Goal: Task Accomplishment & Management: Manage account settings

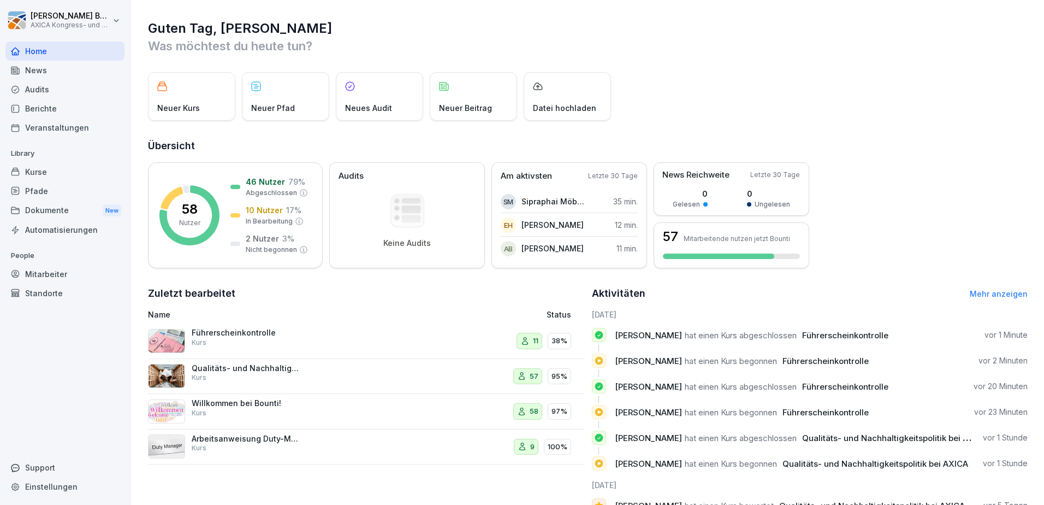
click at [36, 174] on div "Kurse" at bounding box center [64, 171] width 119 height 19
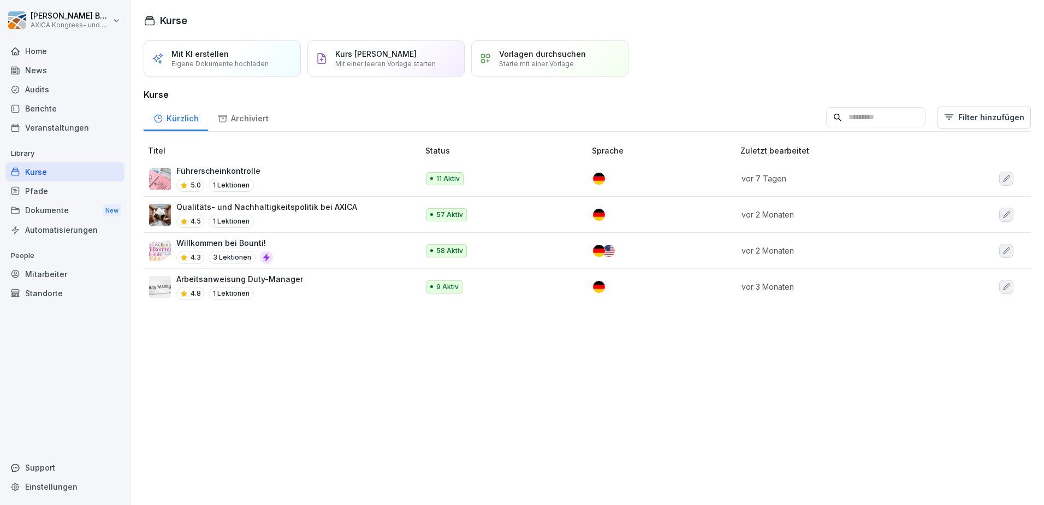
click at [319, 216] on div "4.5 1 Lektionen" at bounding box center [266, 221] width 181 height 13
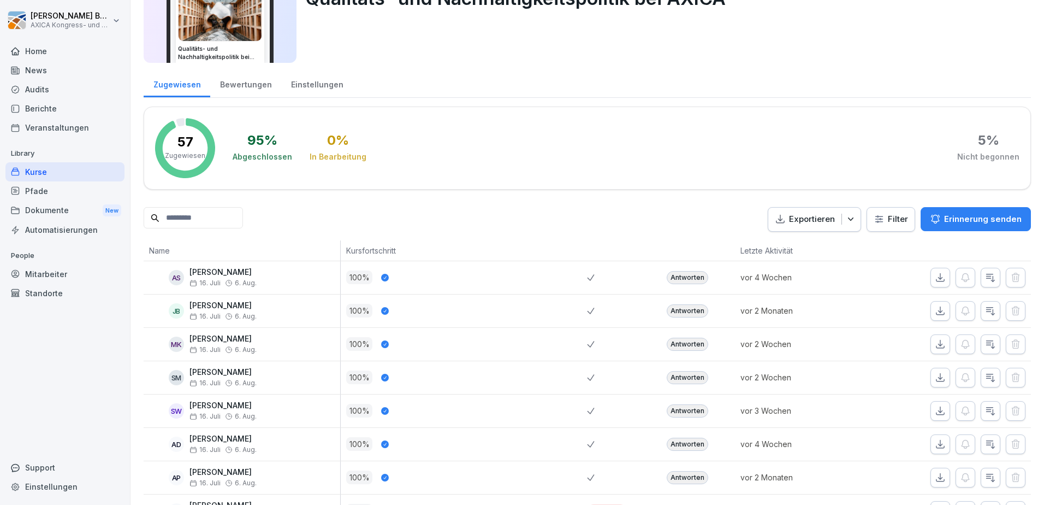
scroll to position [58, 0]
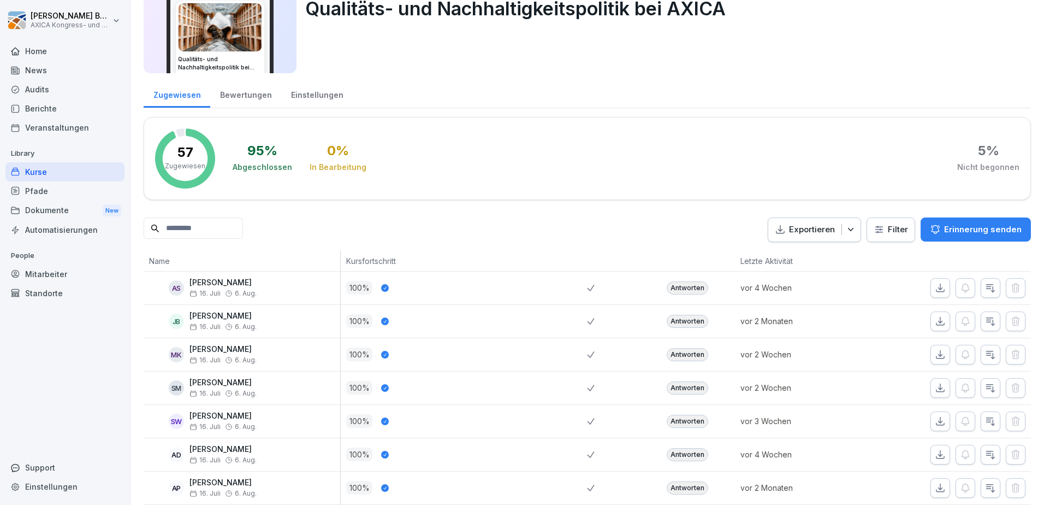
click at [691, 284] on div "Antworten" at bounding box center [688, 287] width 42 height 13
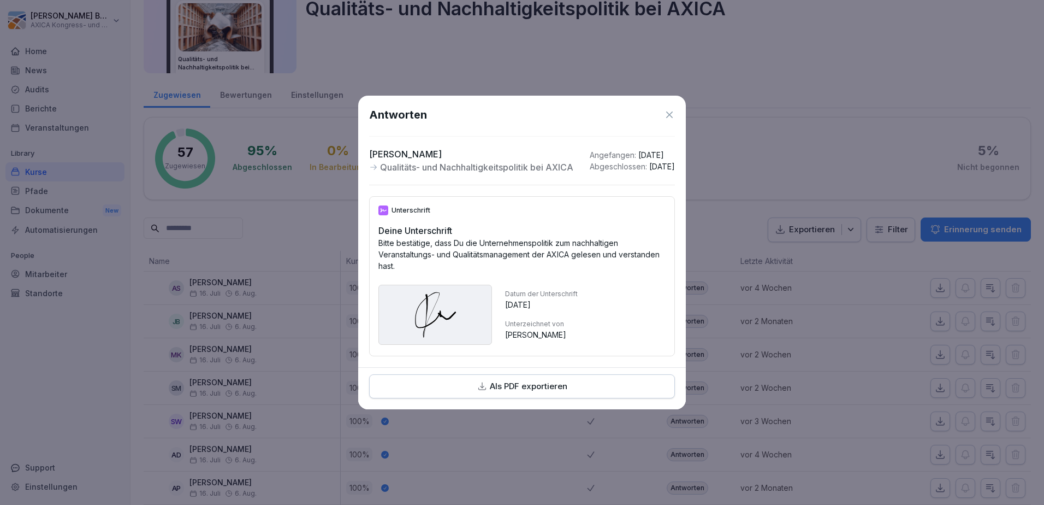
click at [671, 109] on icon at bounding box center [669, 114] width 11 height 11
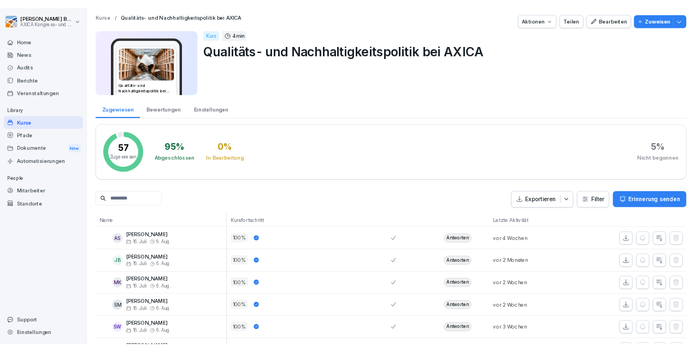
scroll to position [0, 0]
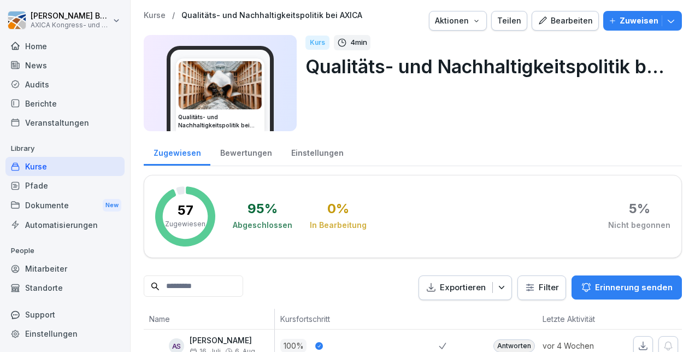
click at [39, 48] on div "Home" at bounding box center [64, 46] width 119 height 19
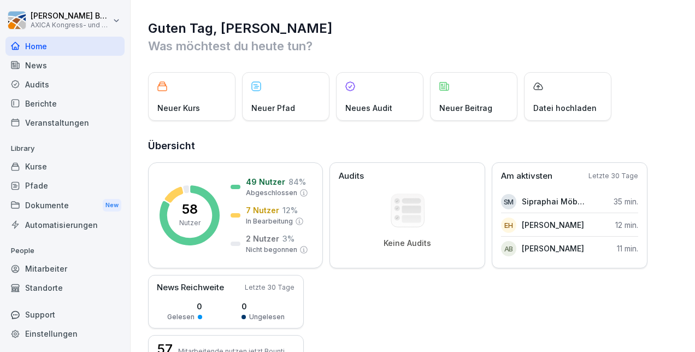
click at [38, 158] on div "Kurse" at bounding box center [64, 166] width 119 height 19
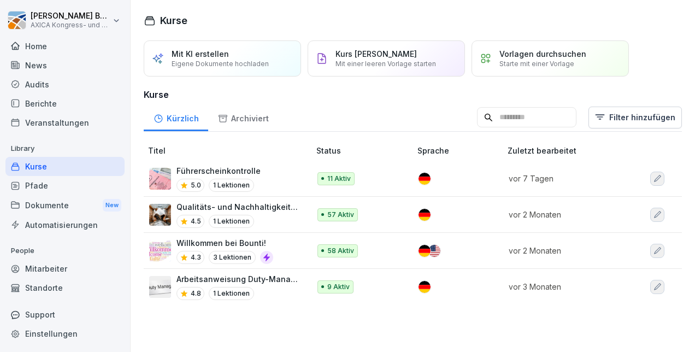
click at [34, 42] on div "Home" at bounding box center [64, 46] width 119 height 19
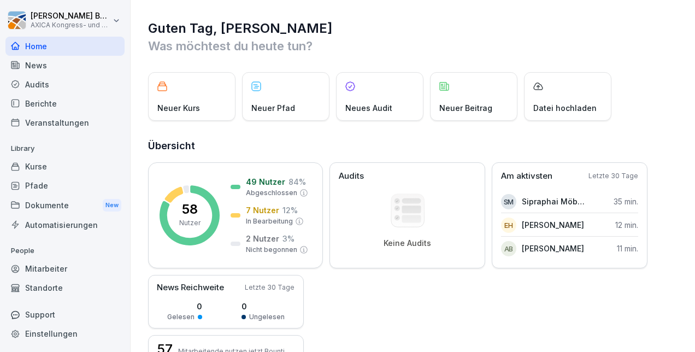
click at [84, 161] on div "Kurse" at bounding box center [64, 166] width 119 height 19
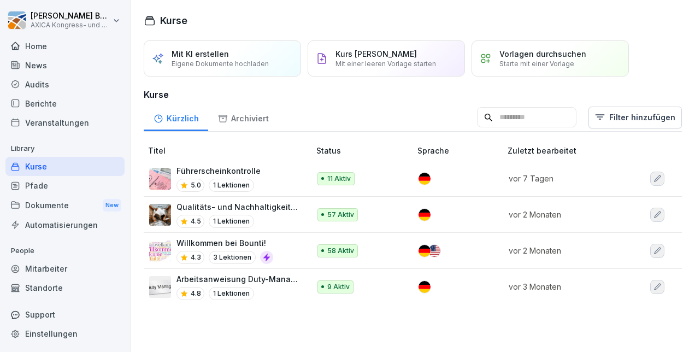
click at [283, 249] on div "Willkommen bei Bounti! 4.3 3 Lektionen" at bounding box center [224, 250] width 150 height 27
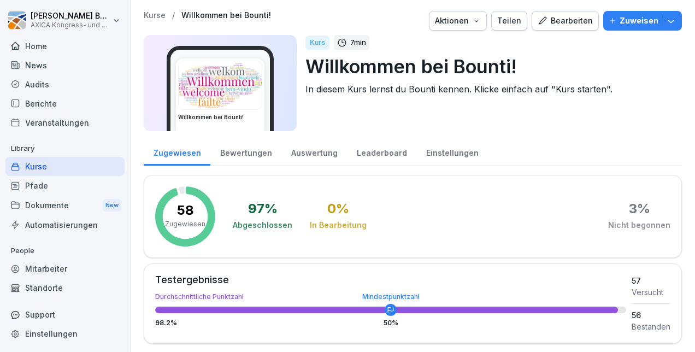
click at [563, 21] on div "Bearbeiten" at bounding box center [564, 21] width 55 height 12
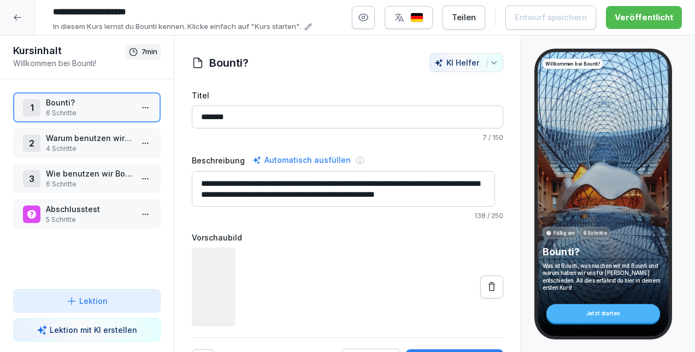
click at [368, 20] on icon "button" at bounding box center [363, 17] width 11 height 11
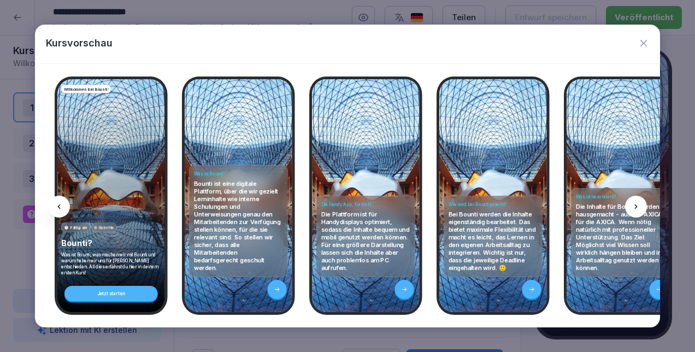
click at [638, 204] on icon at bounding box center [635, 206] width 9 height 9
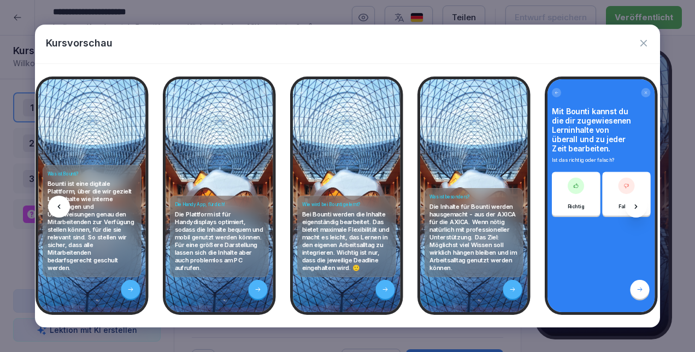
click at [638, 204] on icon at bounding box center [635, 206] width 9 height 9
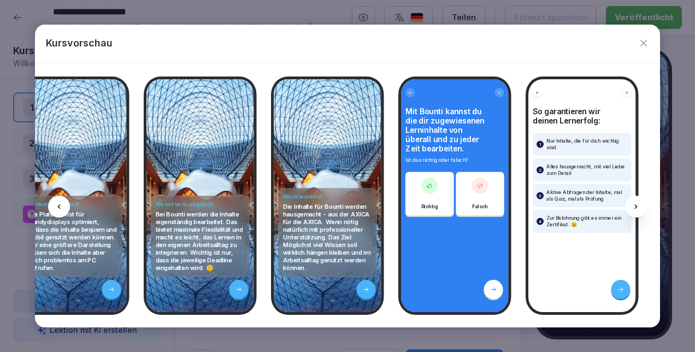
click at [638, 204] on icon at bounding box center [635, 206] width 9 height 9
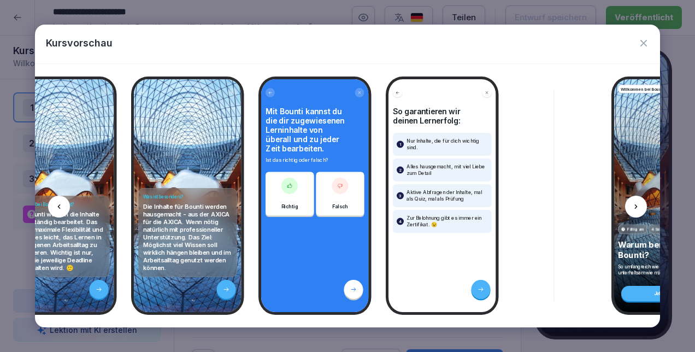
scroll to position [0, 439]
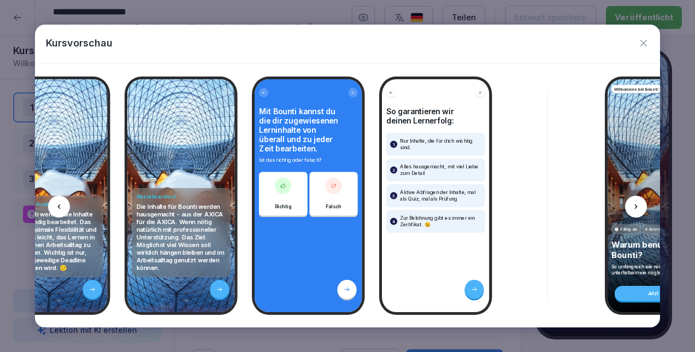
click at [637, 202] on icon at bounding box center [635, 206] width 9 height 9
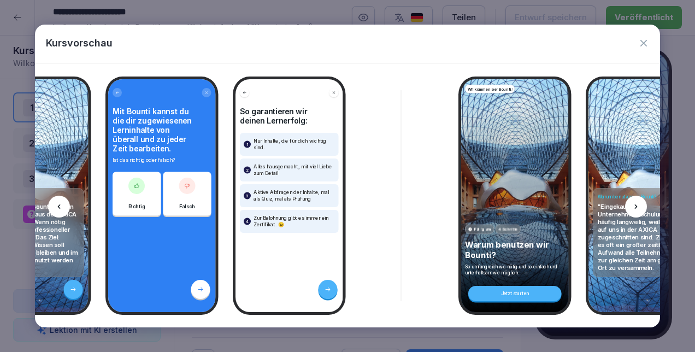
click at [637, 202] on icon at bounding box center [635, 206] width 9 height 9
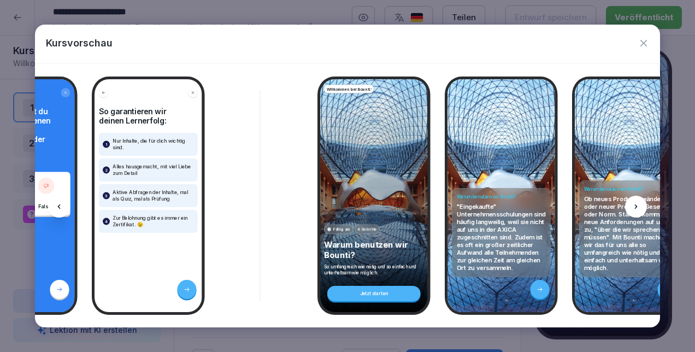
scroll to position [0, 732]
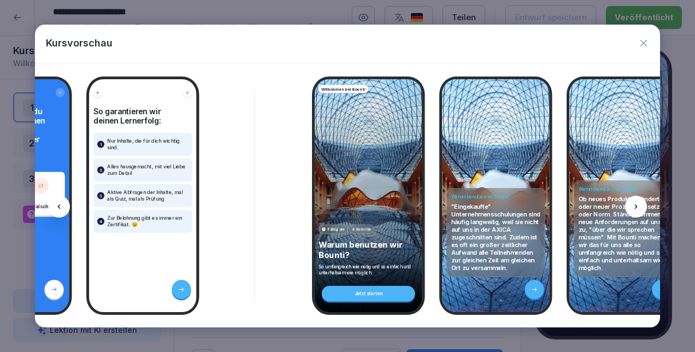
click at [637, 202] on icon at bounding box center [635, 206] width 9 height 9
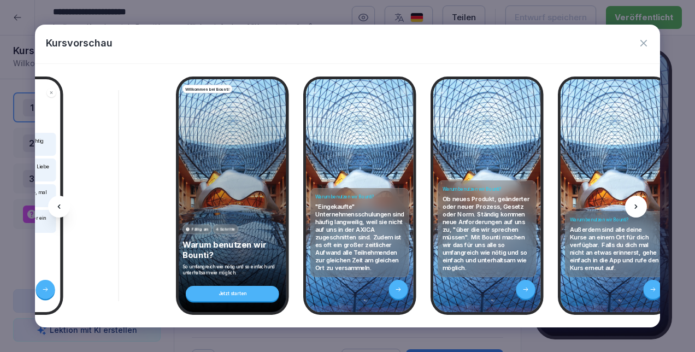
scroll to position [0, 878]
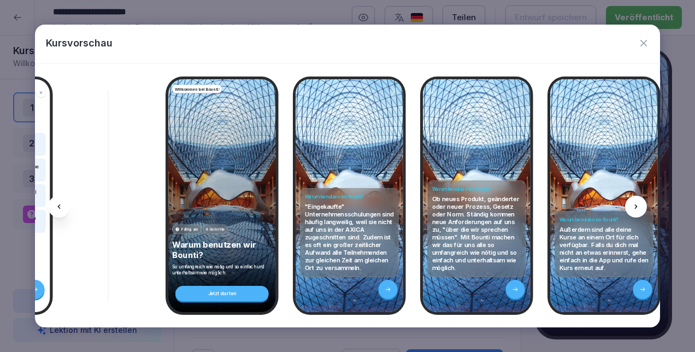
click at [637, 202] on icon at bounding box center [635, 206] width 9 height 9
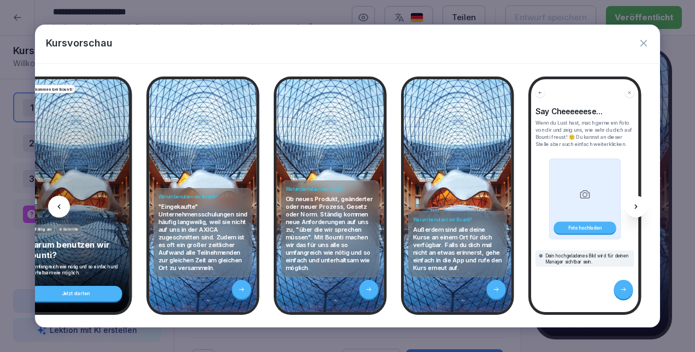
click at [637, 202] on icon at bounding box center [635, 206] width 9 height 9
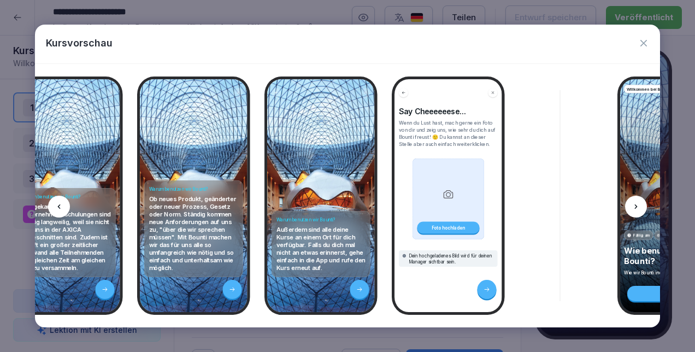
scroll to position [0, 1171]
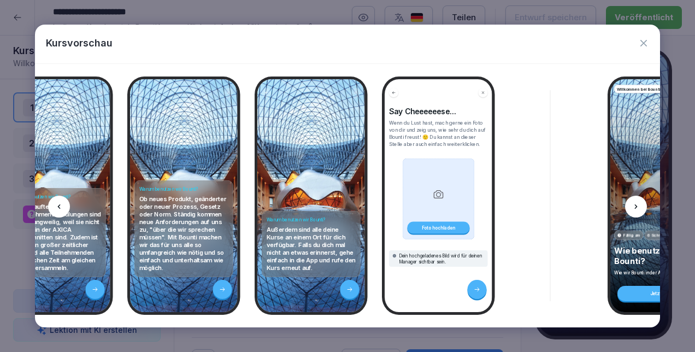
click at [631, 210] on icon at bounding box center [635, 206] width 9 height 9
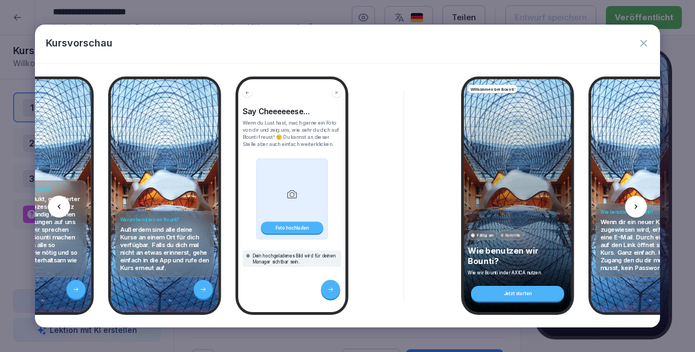
click at [631, 210] on icon at bounding box center [635, 206] width 9 height 9
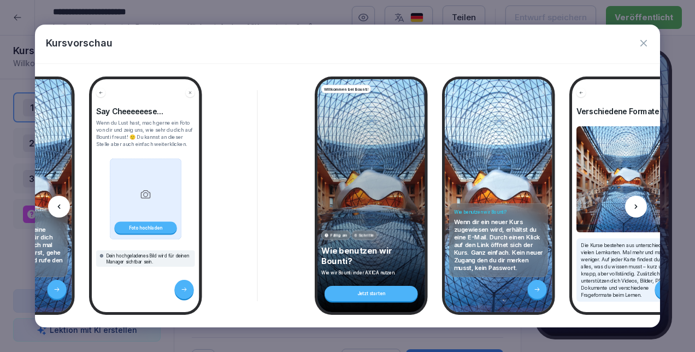
click at [631, 210] on icon at bounding box center [635, 206] width 9 height 9
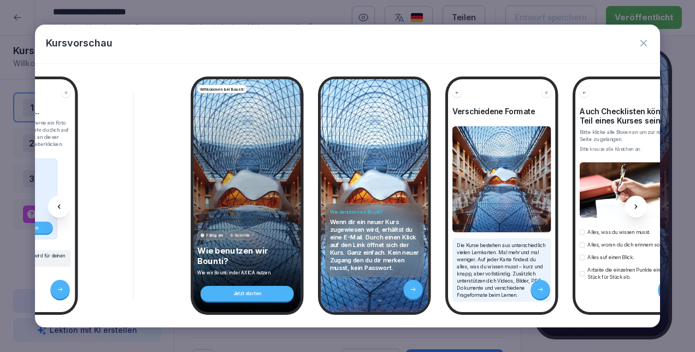
click at [631, 210] on icon at bounding box center [635, 206] width 9 height 9
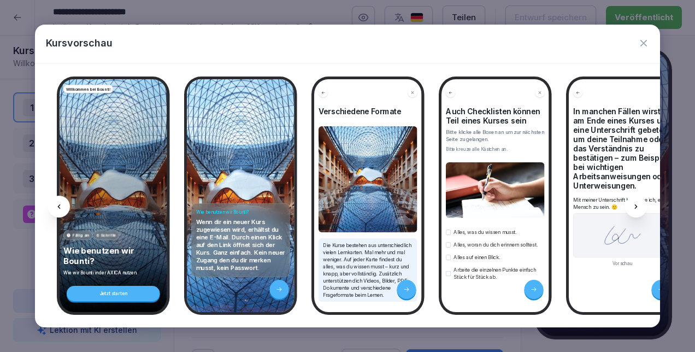
click at [631, 210] on div at bounding box center [636, 207] width 22 height 22
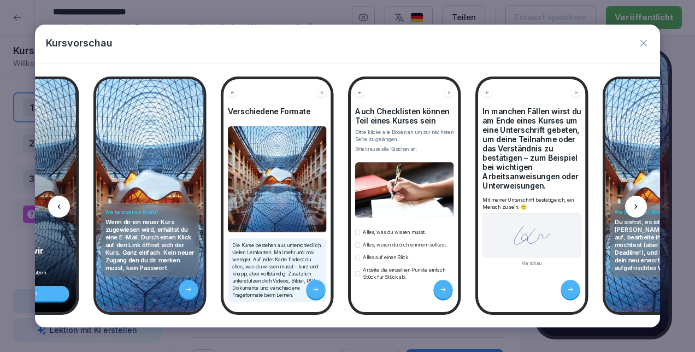
click at [631, 210] on div at bounding box center [636, 207] width 22 height 22
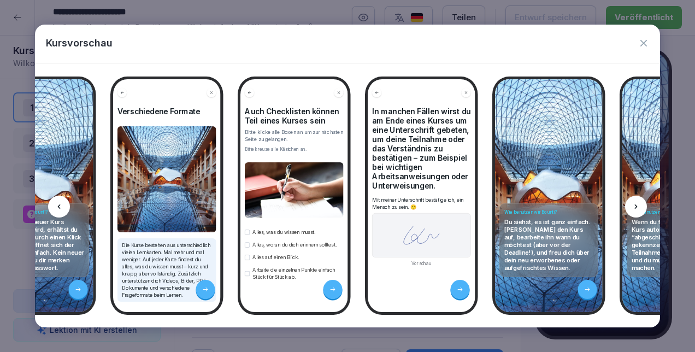
click at [631, 210] on div at bounding box center [636, 207] width 22 height 22
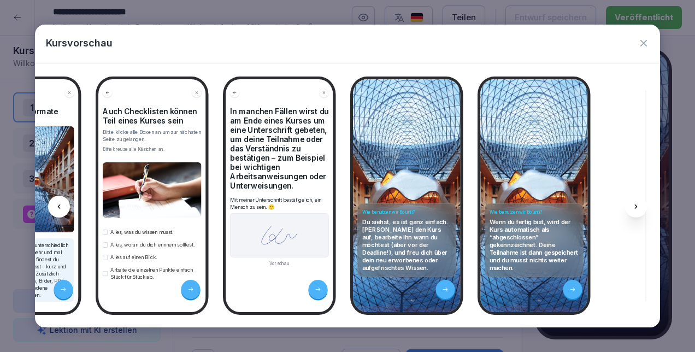
scroll to position [0, 2065]
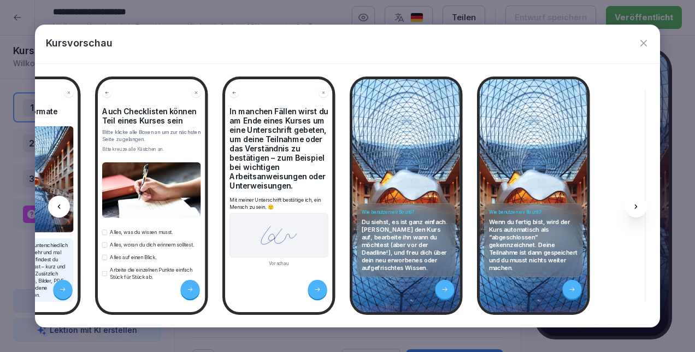
click at [638, 208] on icon at bounding box center [635, 206] width 9 height 9
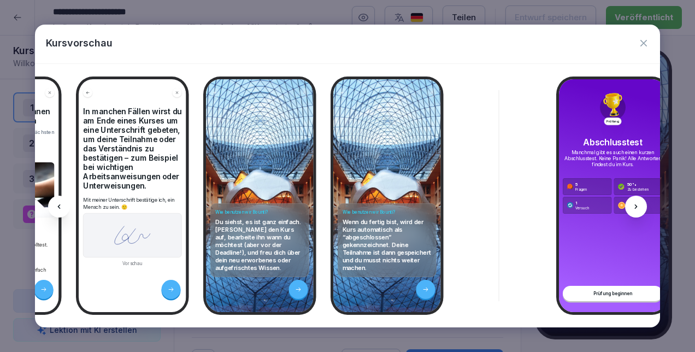
click at [638, 208] on icon at bounding box center [635, 206] width 9 height 9
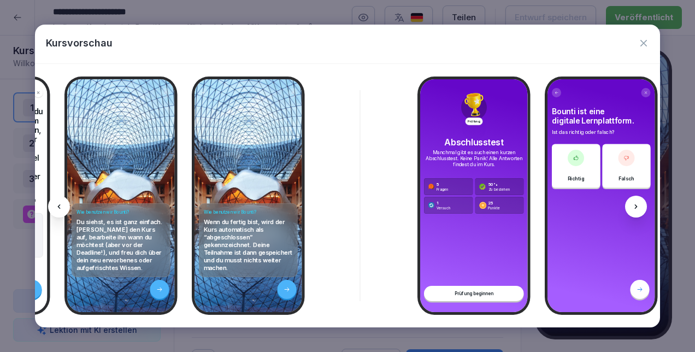
scroll to position [0, 2357]
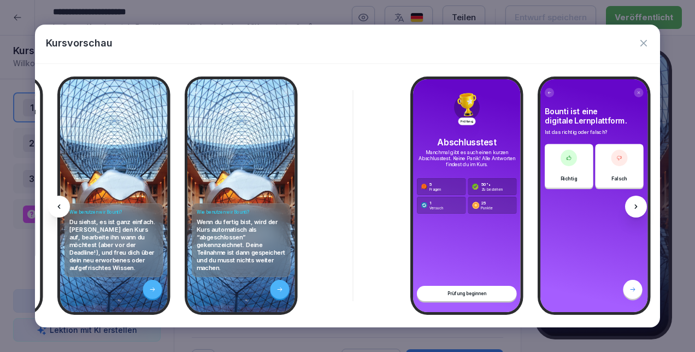
click at [638, 208] on icon at bounding box center [635, 206] width 9 height 9
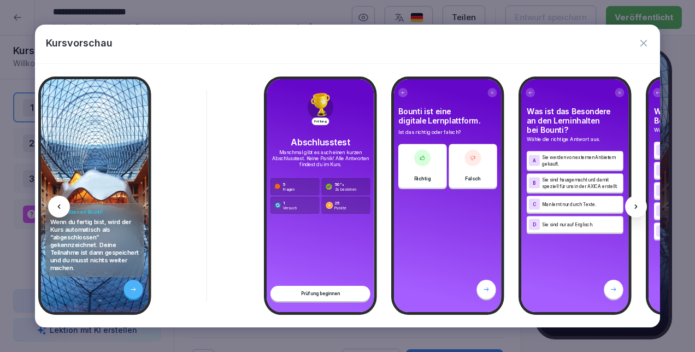
click at [638, 208] on icon at bounding box center [635, 206] width 9 height 9
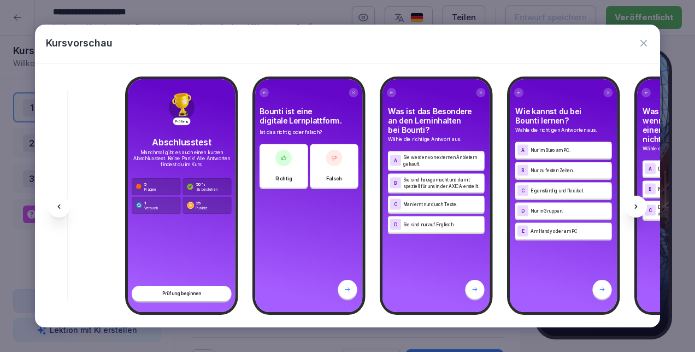
scroll to position [0, 2650]
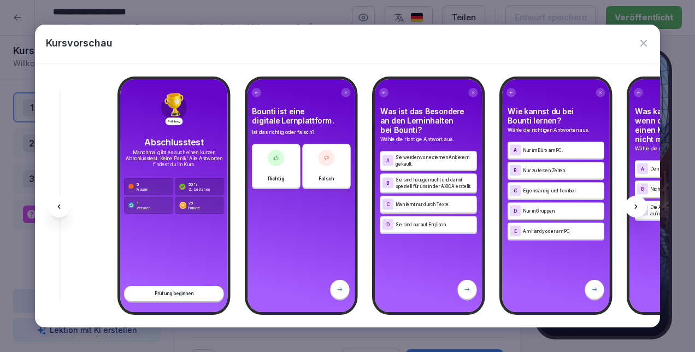
click at [636, 201] on div at bounding box center [636, 207] width 22 height 22
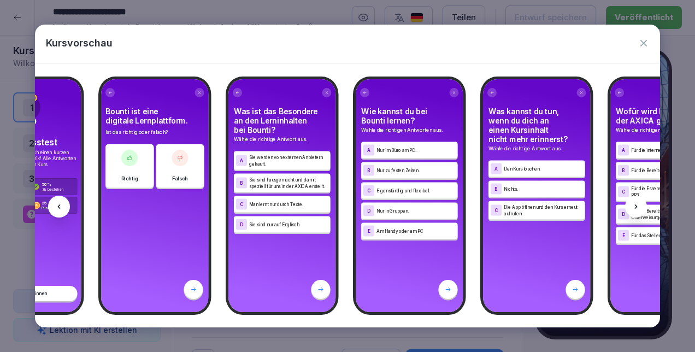
click at [636, 201] on div at bounding box center [636, 207] width 22 height 22
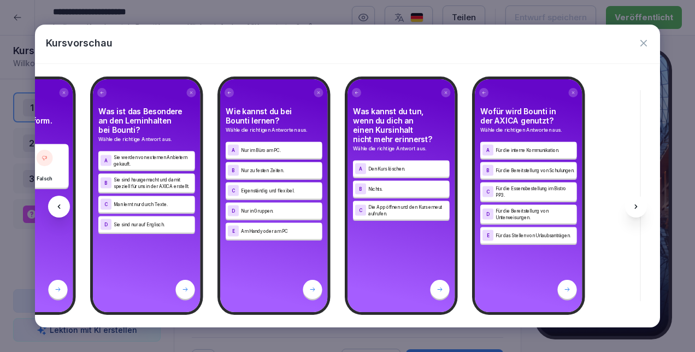
scroll to position [0, 2943]
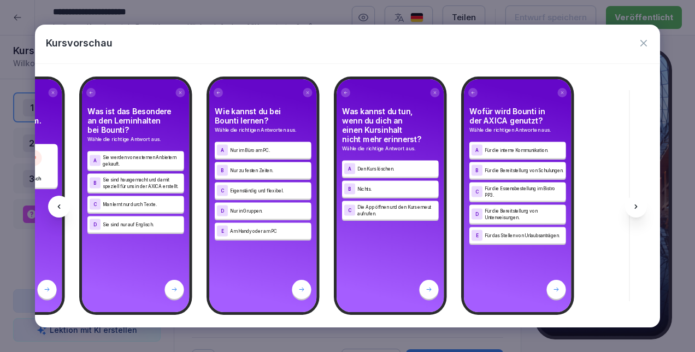
click at [646, 43] on icon "button" at bounding box center [643, 43] width 11 height 11
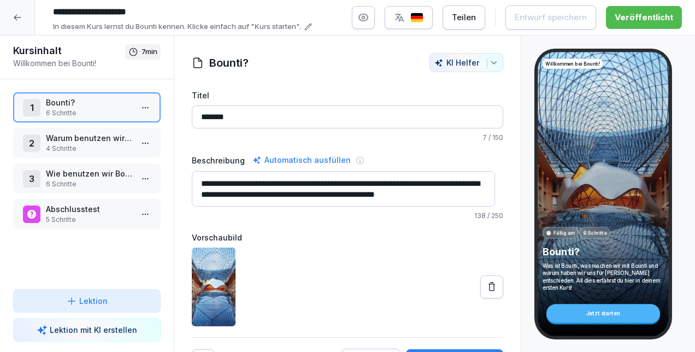
click at [15, 13] on div at bounding box center [17, 17] width 35 height 35
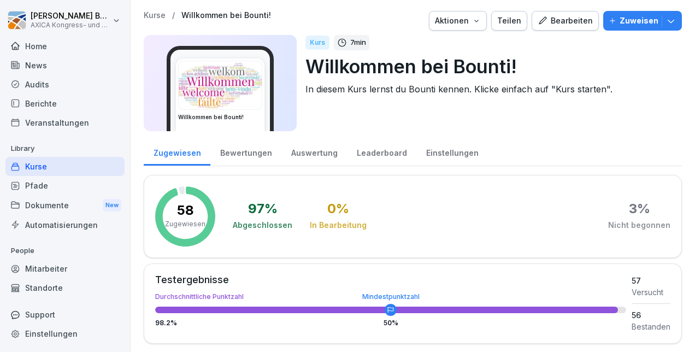
click at [244, 153] on div "Bewertungen" at bounding box center [245, 152] width 71 height 28
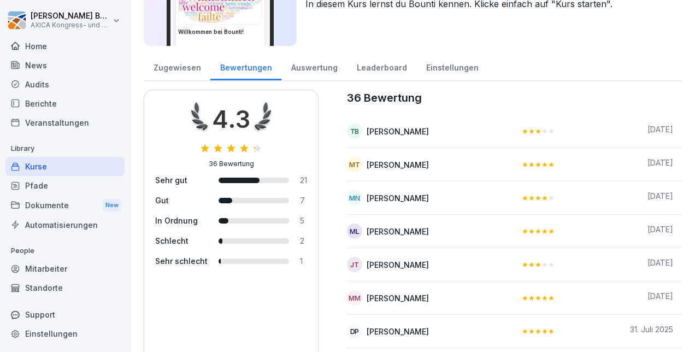
scroll to position [82, 0]
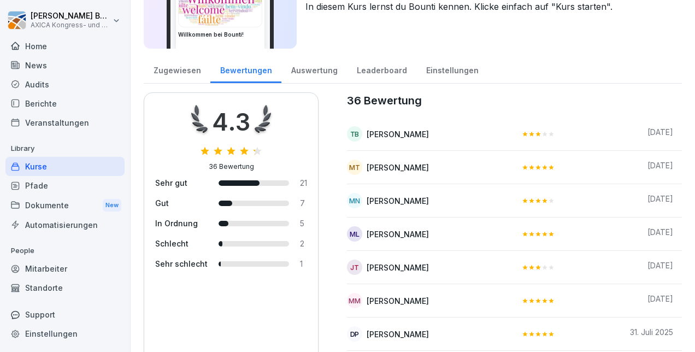
click at [303, 75] on div "Auswertung" at bounding box center [314, 69] width 66 height 28
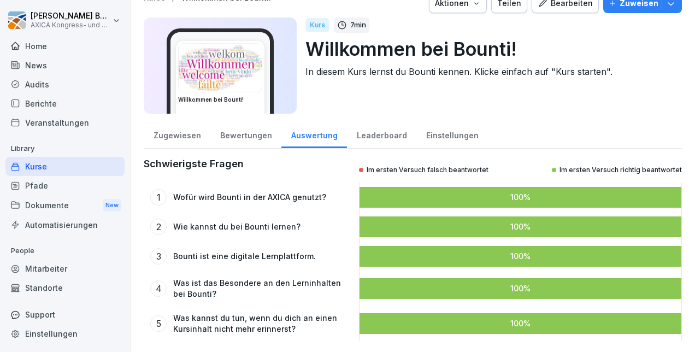
scroll to position [25, 0]
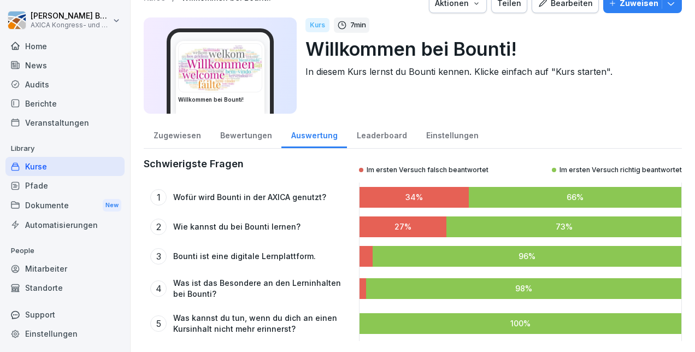
click at [185, 135] on div "Zugewiesen" at bounding box center [177, 134] width 67 height 28
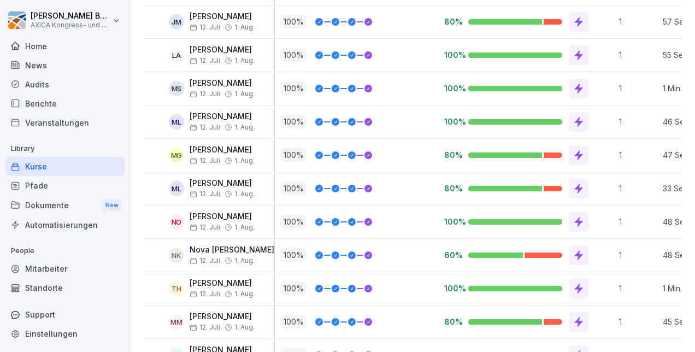
scroll to position [978, 0]
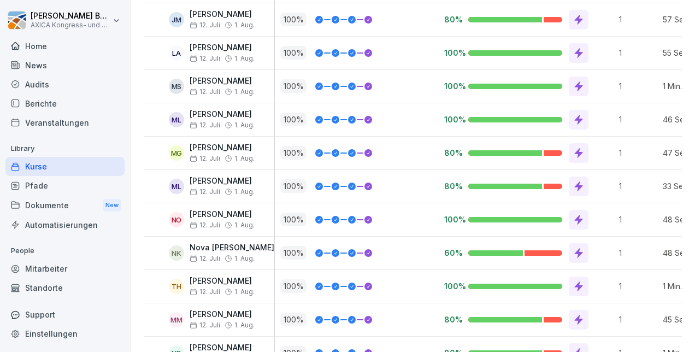
click at [42, 169] on div "Kurse" at bounding box center [64, 166] width 119 height 19
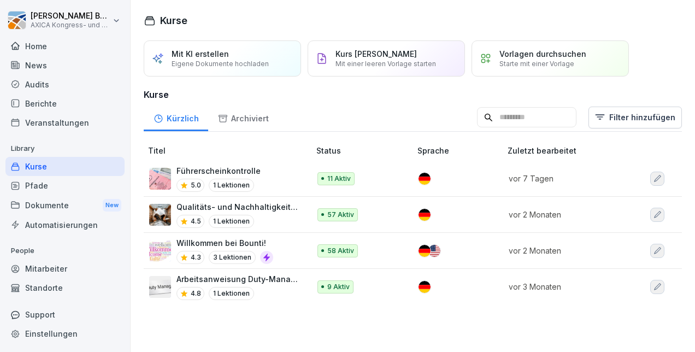
click at [287, 209] on p "Qualitäts- und Nachhaltigkeitspolitik bei AXICA" at bounding box center [237, 206] width 122 height 11
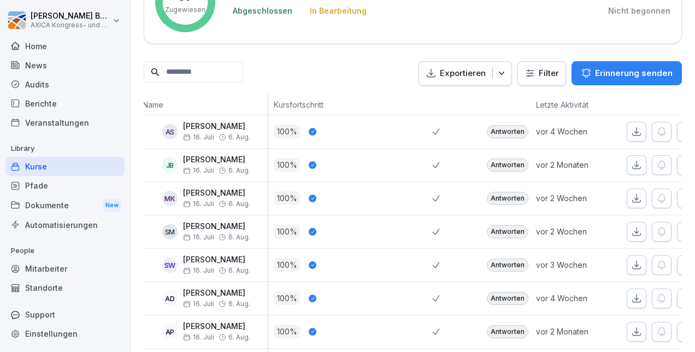
scroll to position [215, 0]
click at [509, 130] on div "Antworten" at bounding box center [508, 131] width 42 height 13
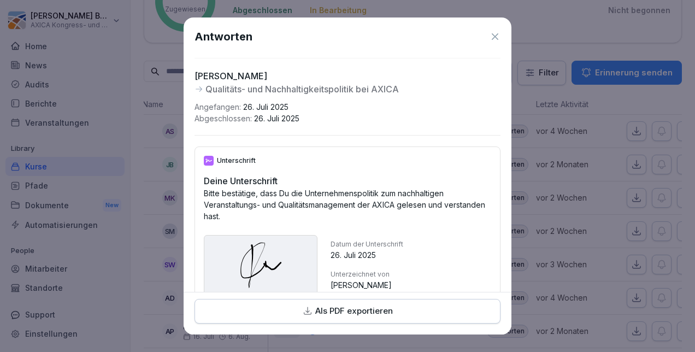
click at [489, 39] on icon at bounding box center [494, 36] width 11 height 11
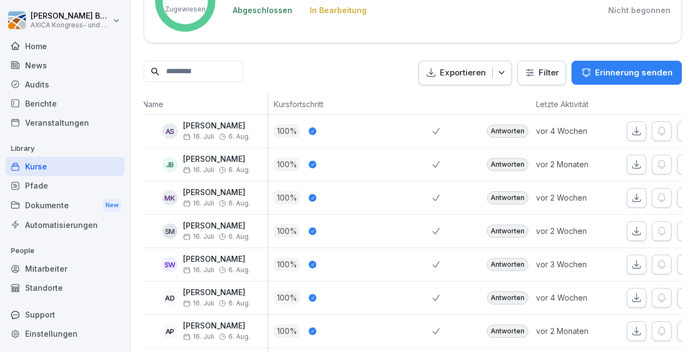
click at [506, 166] on div "Antworten" at bounding box center [508, 164] width 42 height 13
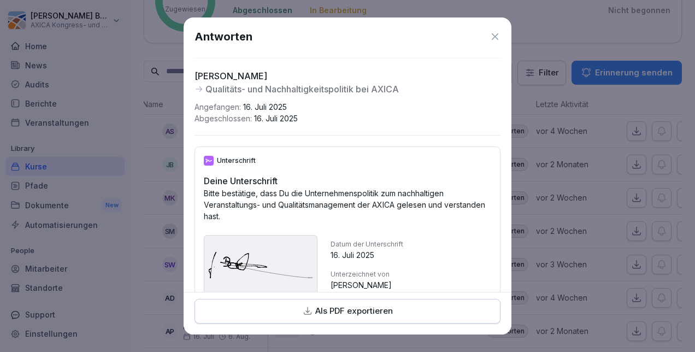
click at [489, 37] on icon at bounding box center [494, 36] width 11 height 11
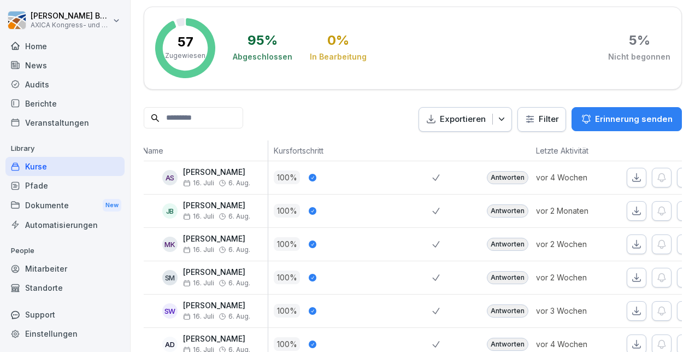
scroll to position [166, 0]
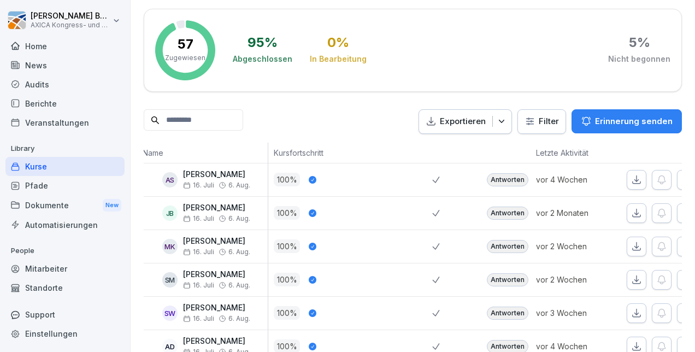
click at [39, 164] on div "Kurse" at bounding box center [64, 166] width 119 height 19
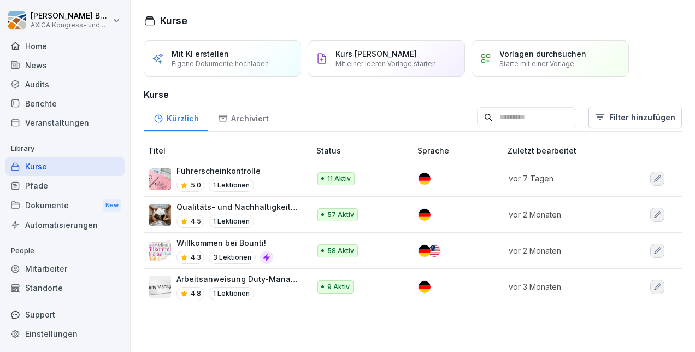
click at [242, 203] on p "Qualitäts- und Nachhaltigkeitspolitik bei AXICA" at bounding box center [237, 206] width 122 height 11
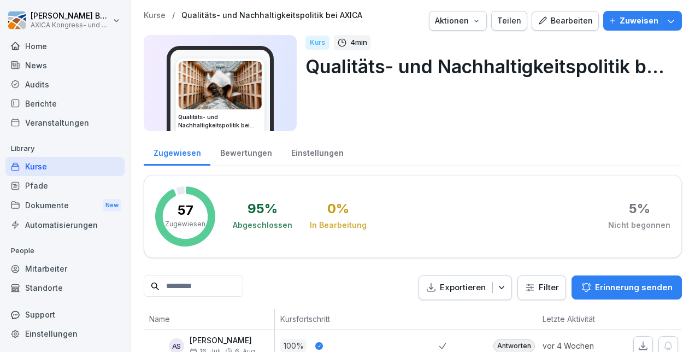
click at [31, 165] on div "Kurse" at bounding box center [64, 166] width 119 height 19
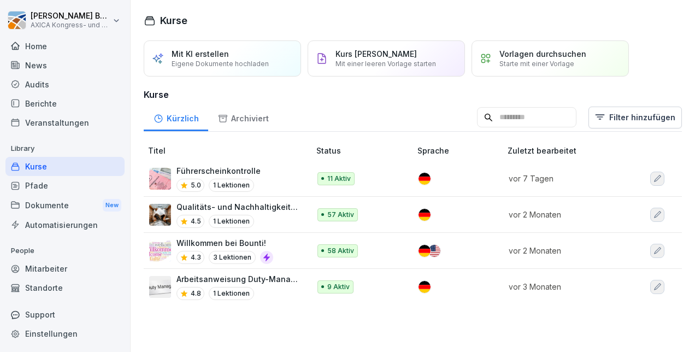
click at [282, 178] on div "Führerscheinkontrolle 5.0 1 Lektionen" at bounding box center [224, 178] width 150 height 27
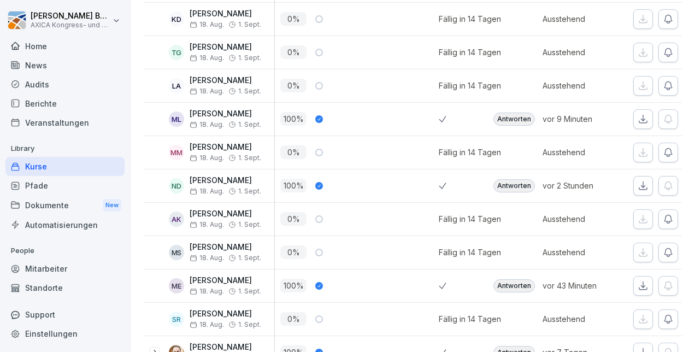
scroll to position [327, 0]
click at [510, 181] on div "Antworten" at bounding box center [514, 185] width 42 height 13
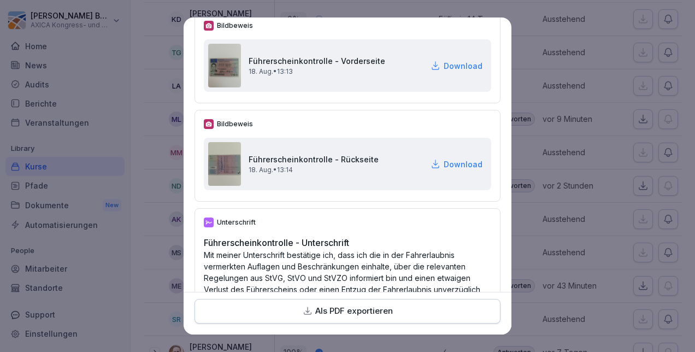
scroll to position [0, 0]
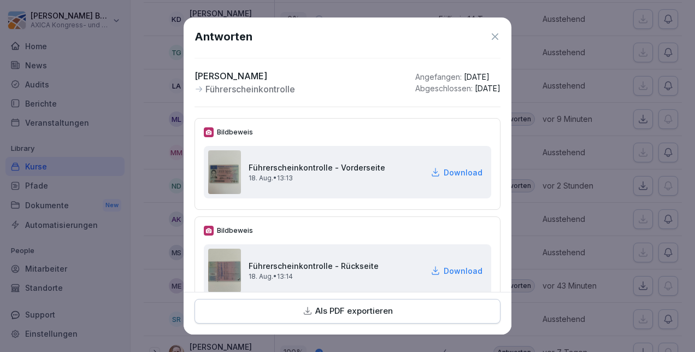
click at [492, 36] on icon at bounding box center [495, 36] width 7 height 7
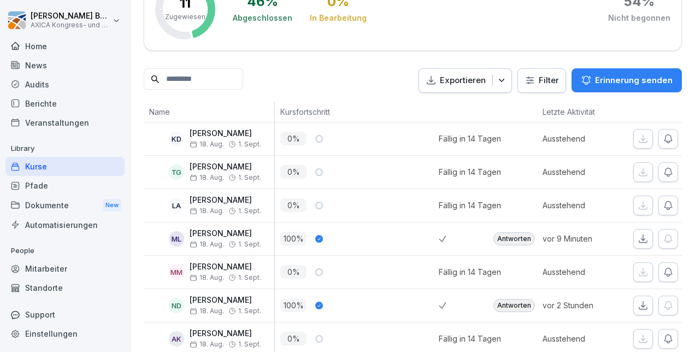
scroll to position [216, 0]
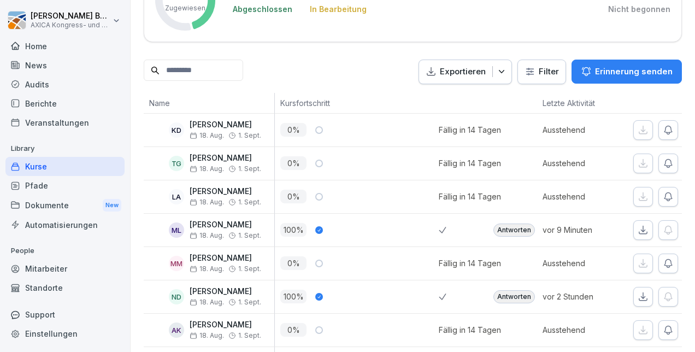
click at [37, 48] on div "Home" at bounding box center [64, 46] width 119 height 19
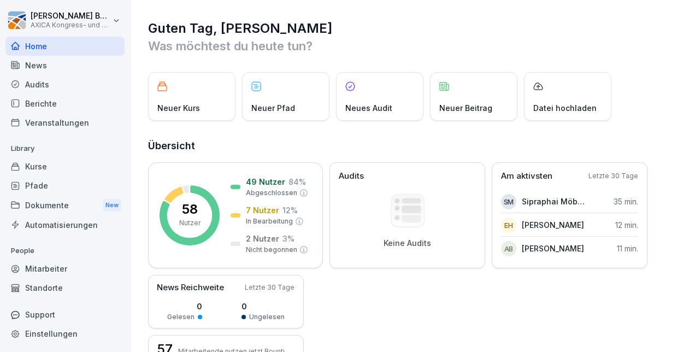
click at [55, 168] on div "Kurse" at bounding box center [64, 166] width 119 height 19
